Goal: Task Accomplishment & Management: Use online tool/utility

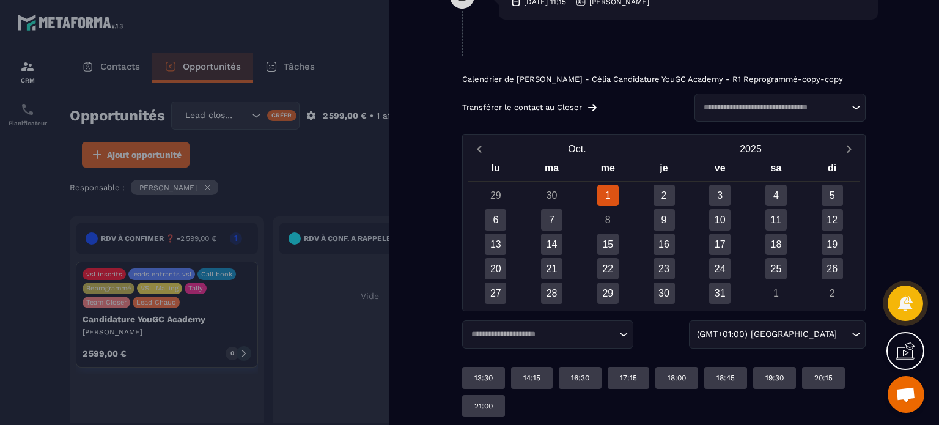
scroll to position [818, 0]
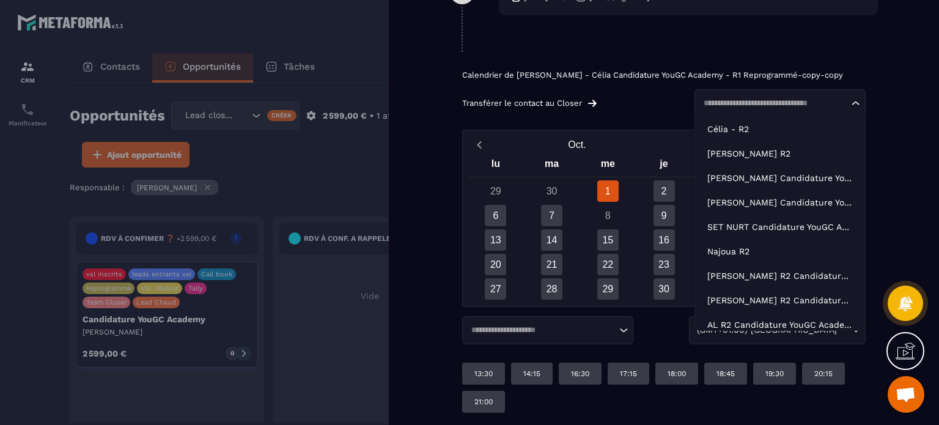
click at [802, 113] on div "Loading..." at bounding box center [780, 103] width 171 height 28
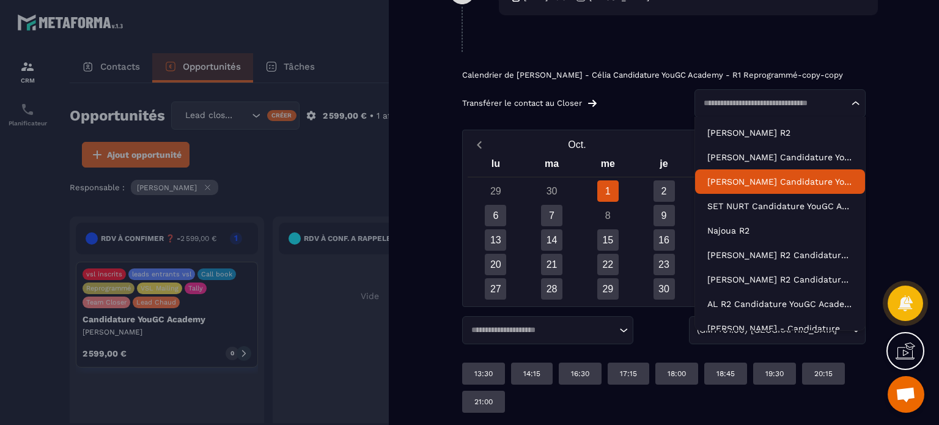
scroll to position [31, 0]
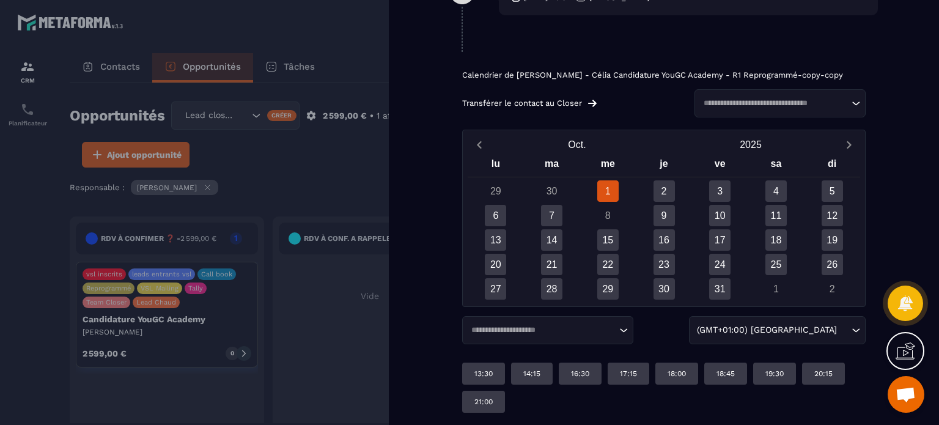
click at [915, 163] on div "Back RDV à confimer ❓ RDV à conf. A RAPPELER Rdv confirmé ✅ A RAPPELER/GHOST/NO…" at bounding box center [664, 212] width 550 height 425
drag, startPoint x: 498, startPoint y: 220, endPoint x: 497, endPoint y: 202, distance: 17.8
click at [498, 211] on div "6" at bounding box center [495, 215] width 21 height 21
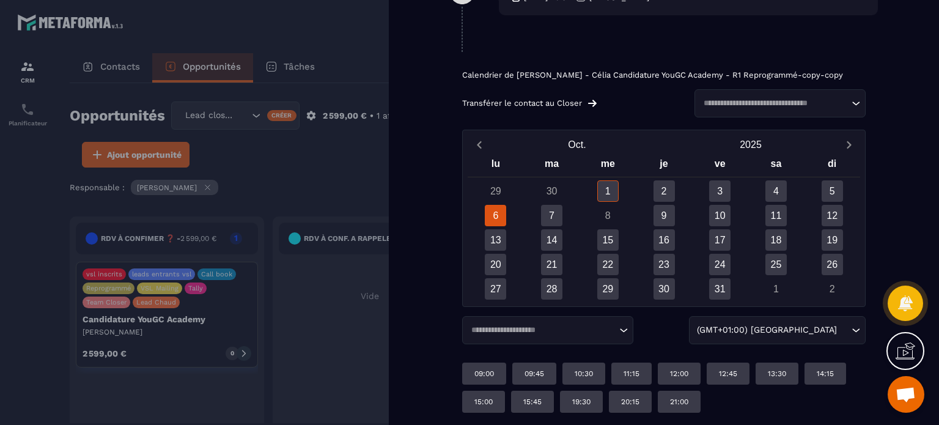
click at [612, 334] on input "Search for option" at bounding box center [541, 330] width 149 height 12
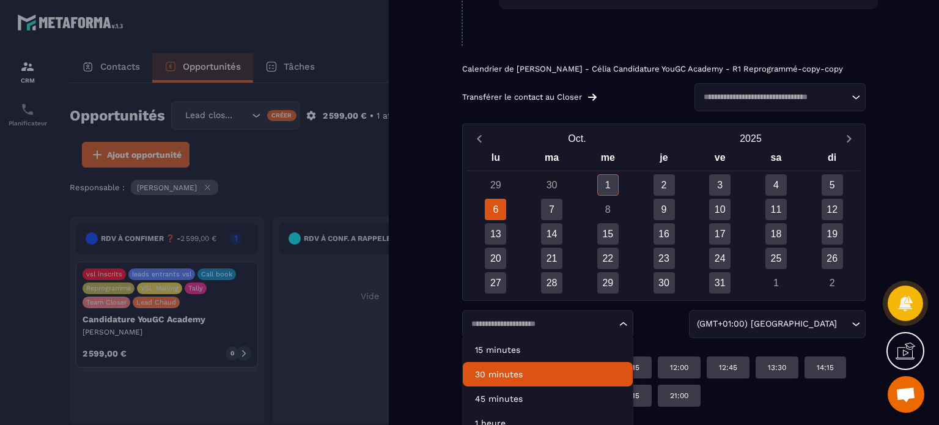
scroll to position [859, 0]
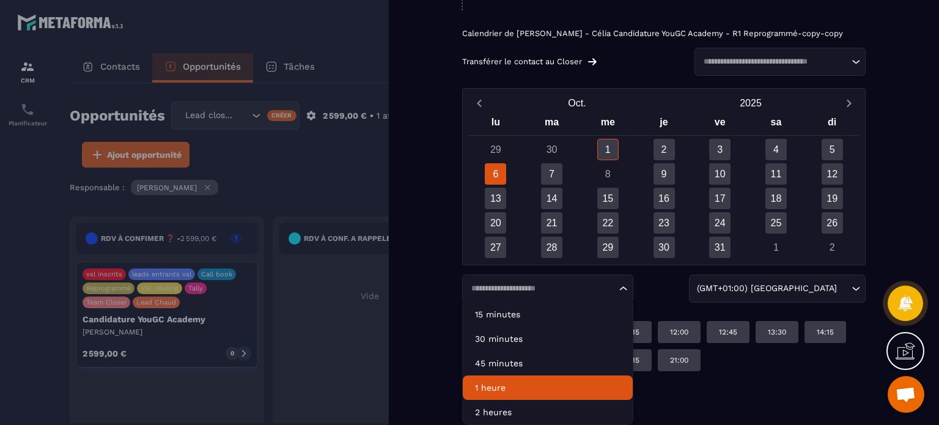
click at [506, 386] on p "1 heure" at bounding box center [548, 388] width 146 height 12
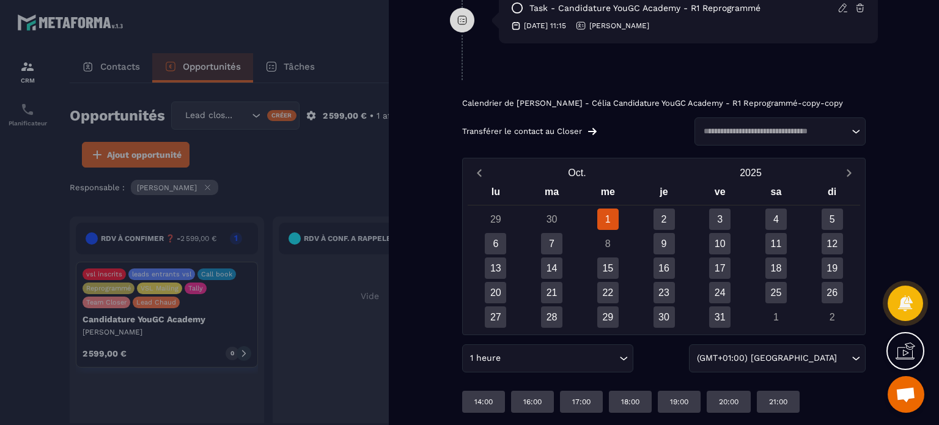
scroll to position [789, 0]
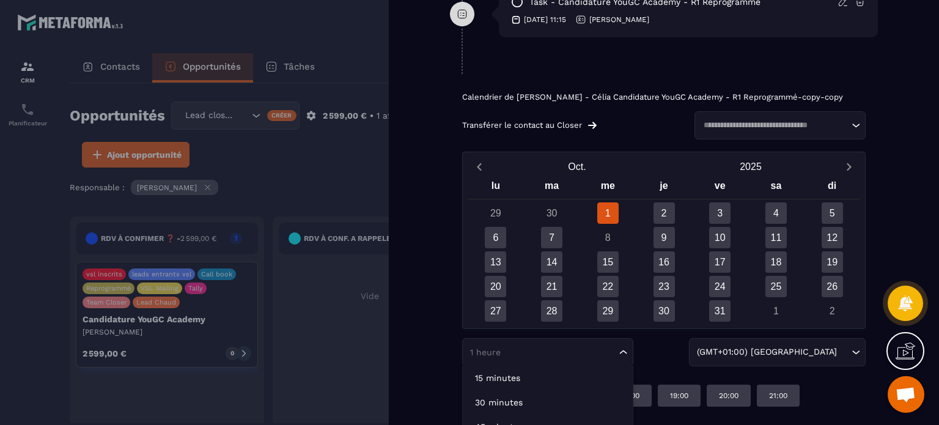
click at [561, 366] on div "1 heure Loading..." at bounding box center [547, 352] width 171 height 28
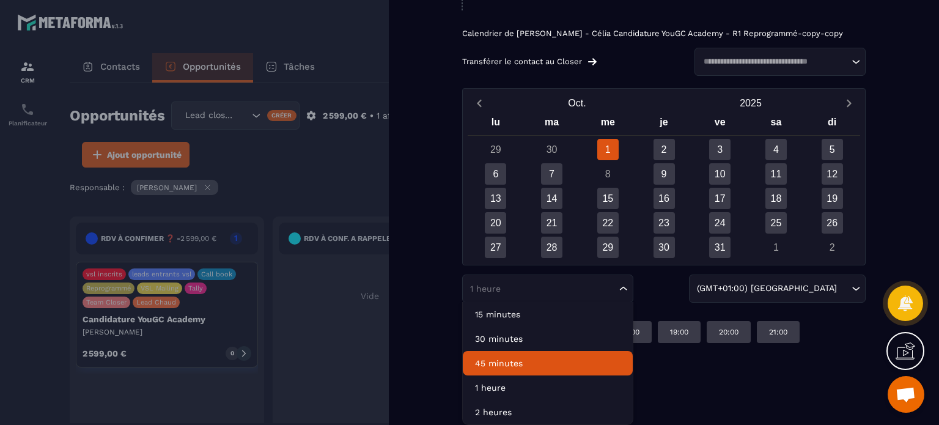
scroll to position [859, 0]
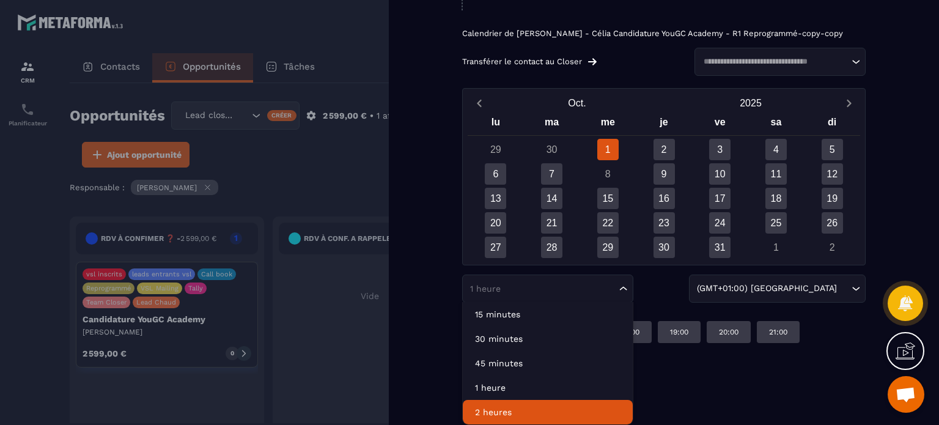
click at [509, 406] on p "2 heures" at bounding box center [548, 412] width 146 height 12
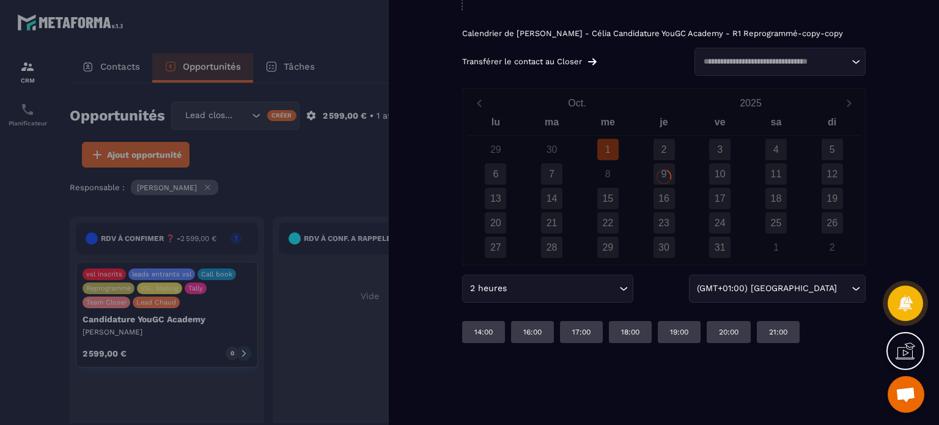
scroll to position [789, 0]
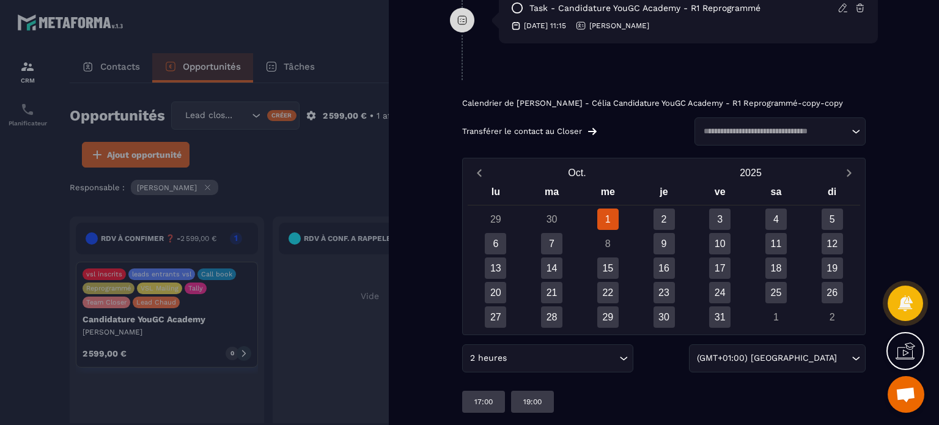
click at [531, 360] on input "Search for option" at bounding box center [562, 358] width 107 height 13
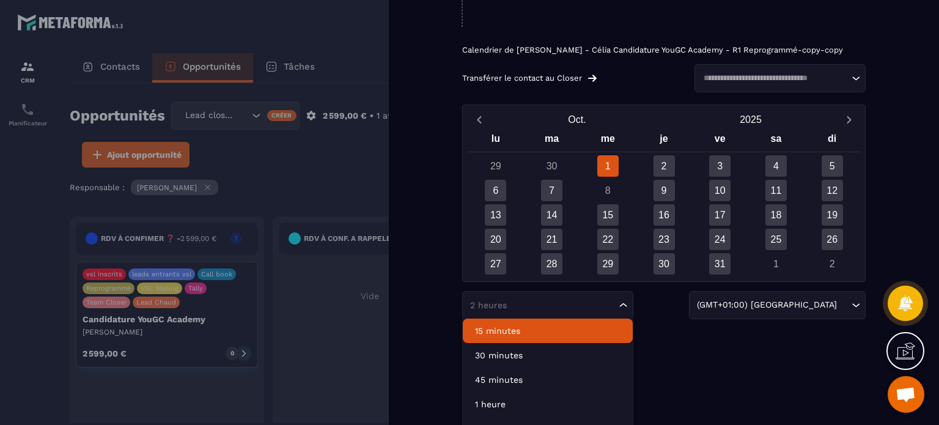
scroll to position [859, 0]
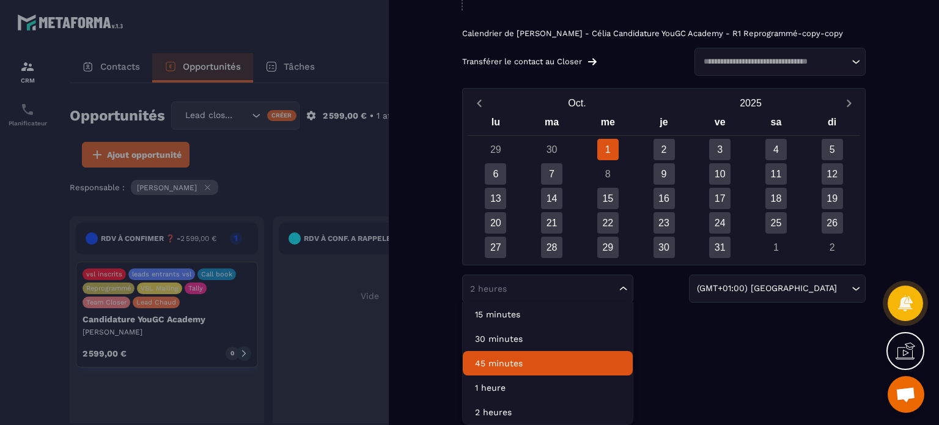
click at [498, 363] on p "45 minutes" at bounding box center [548, 363] width 146 height 12
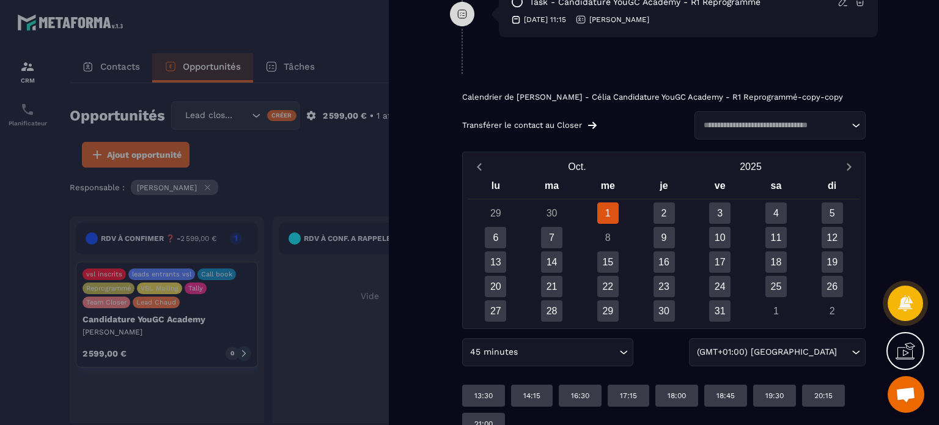
scroll to position [818, 0]
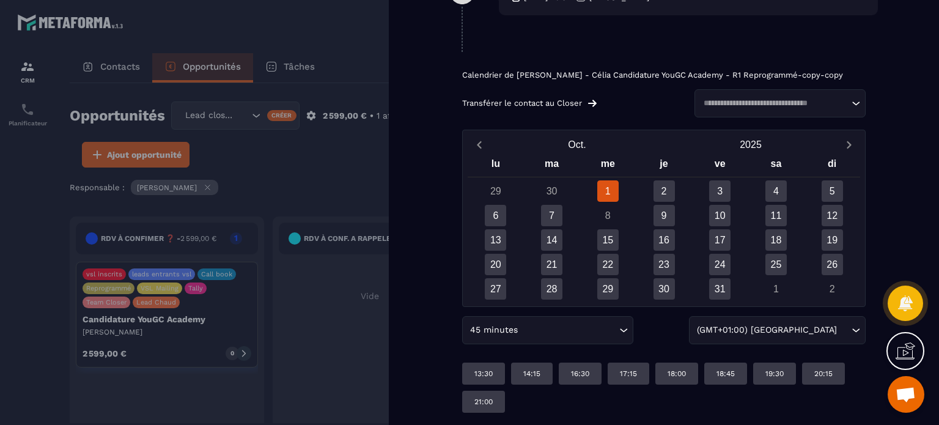
click at [573, 328] on input "Search for option" at bounding box center [568, 329] width 96 height 13
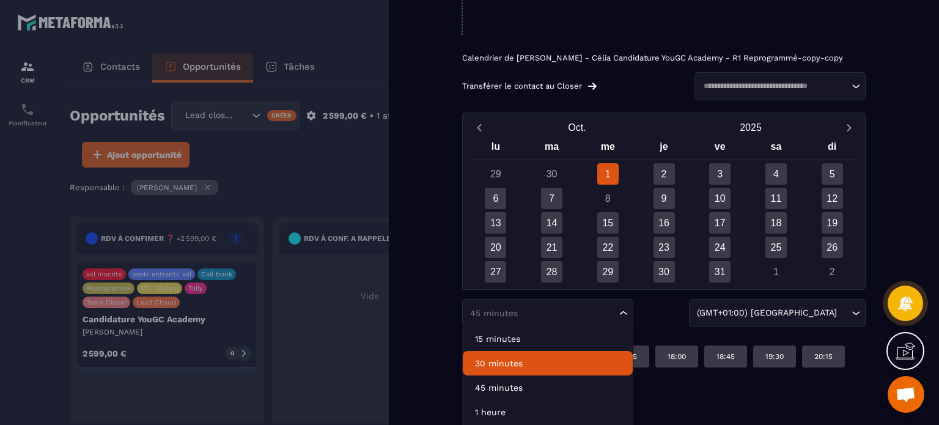
scroll to position [859, 0]
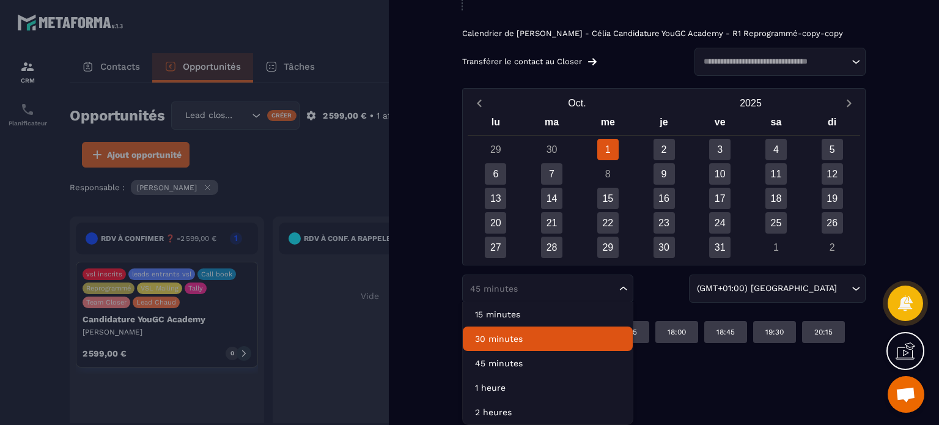
click at [511, 345] on li "30 minutes" at bounding box center [548, 339] width 170 height 24
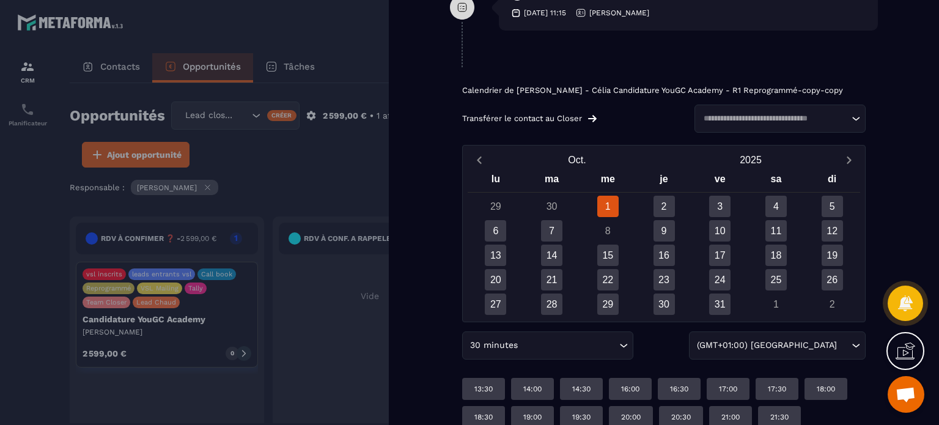
scroll to position [818, 0]
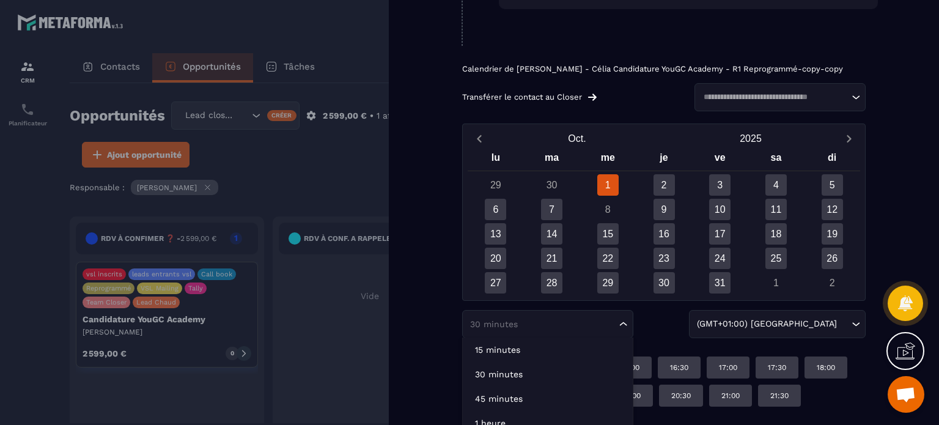
click at [535, 330] on input "Search for option" at bounding box center [541, 324] width 149 height 12
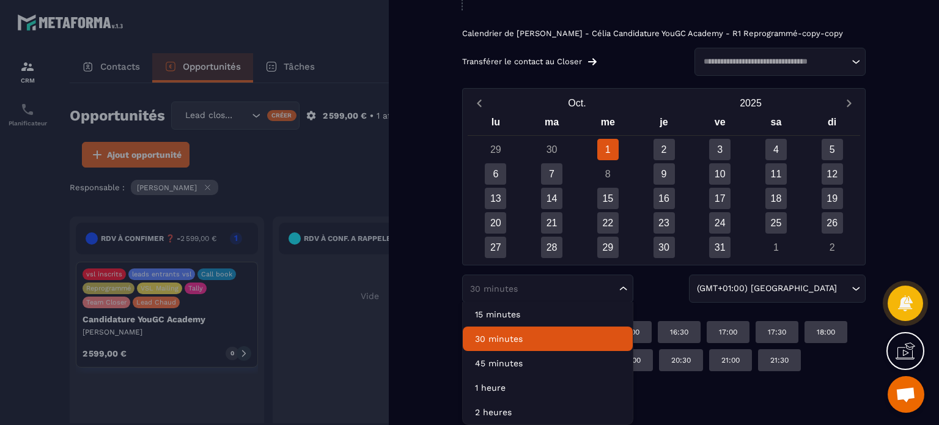
scroll to position [859, 0]
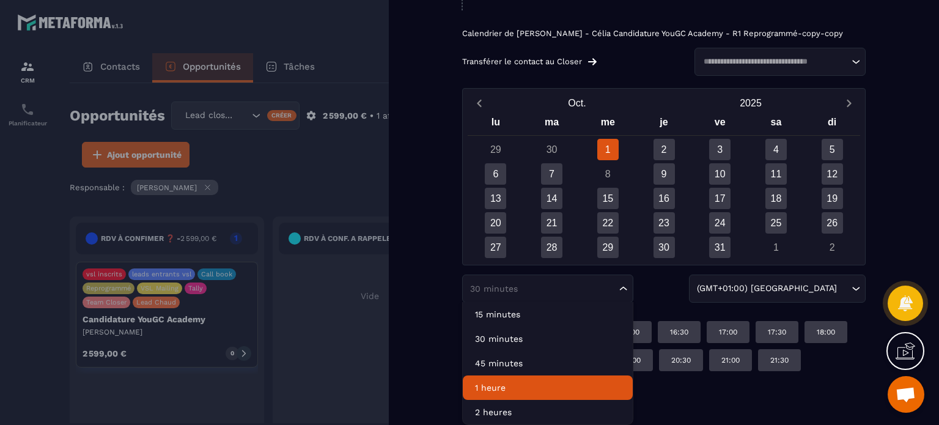
click at [495, 380] on li "1 heure" at bounding box center [548, 387] width 170 height 24
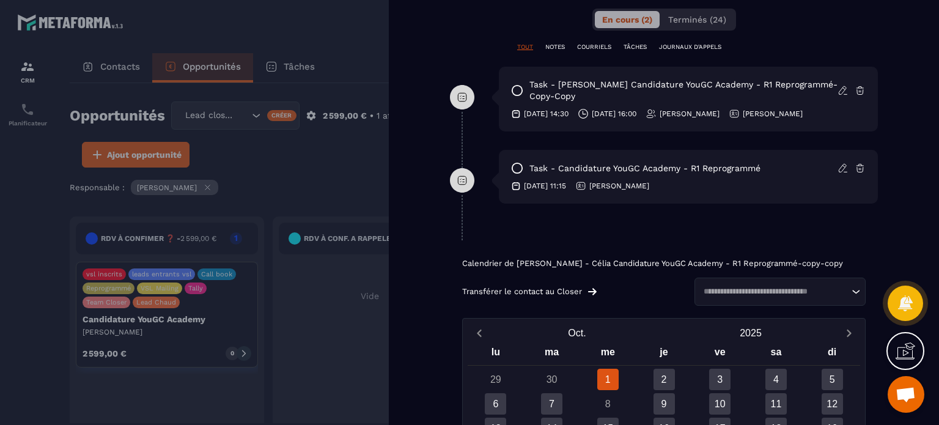
scroll to position [789, 0]
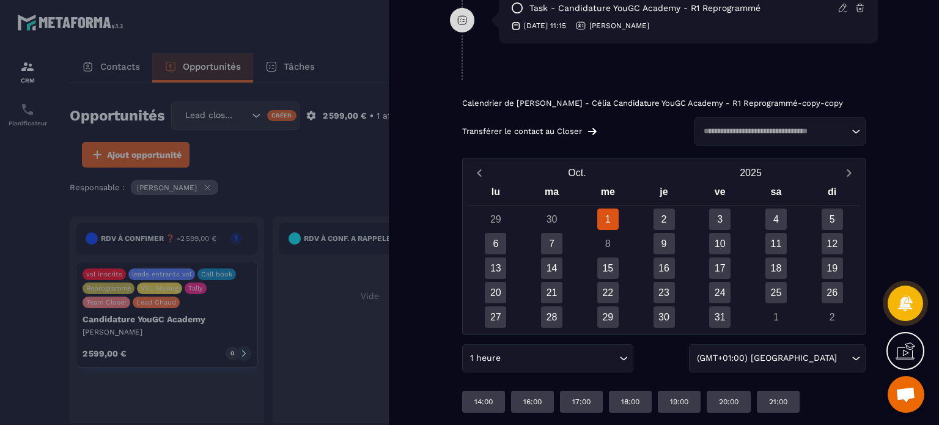
click at [650, 212] on div "2" at bounding box center [664, 219] width 56 height 21
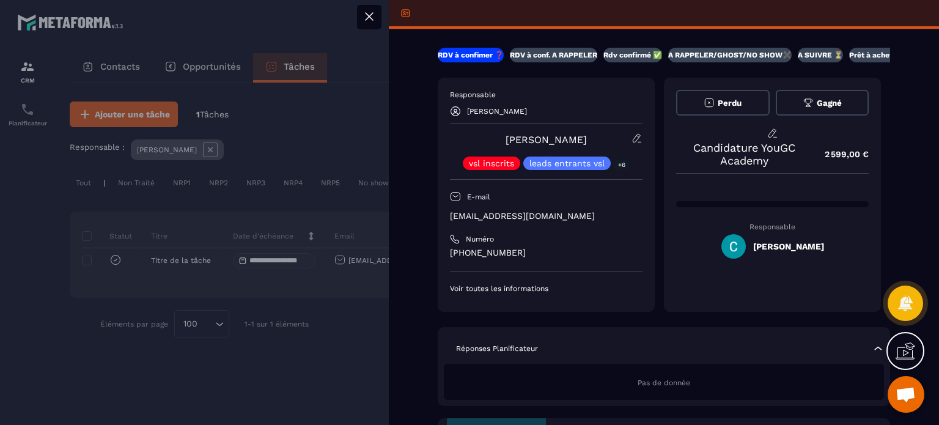
scroll to position [550, 0]
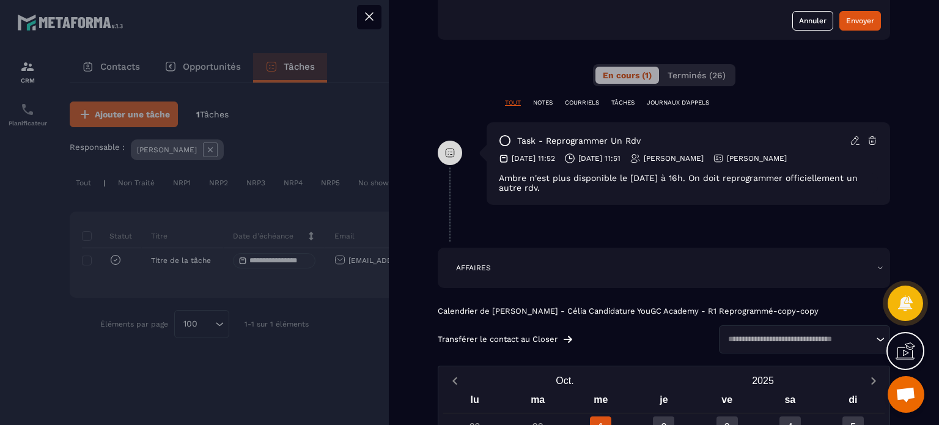
click at [54, 89] on div at bounding box center [469, 212] width 939 height 425
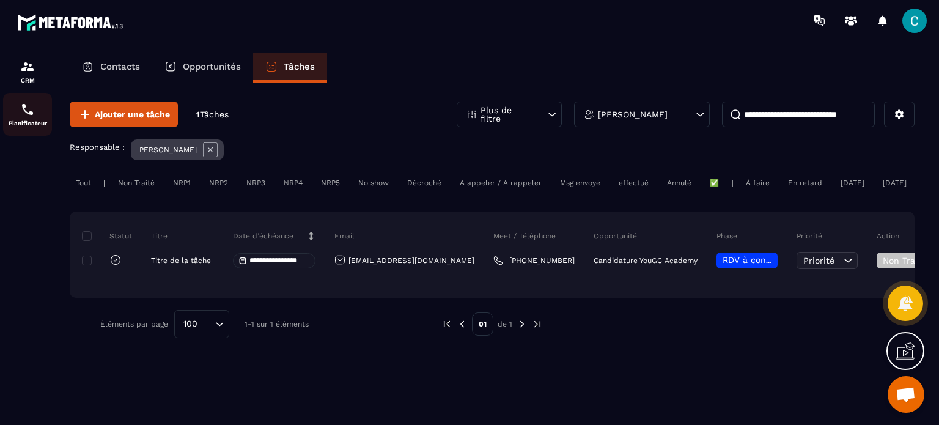
click at [33, 120] on p "Planificateur" at bounding box center [27, 123] width 49 height 7
